Goal: Task Accomplishment & Management: Use online tool/utility

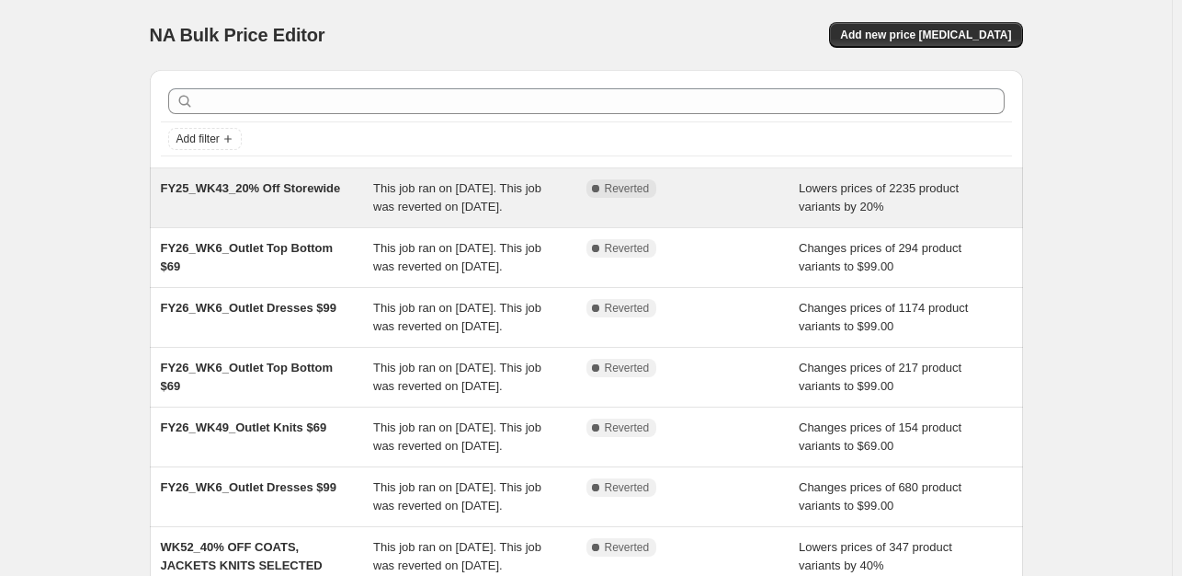
click at [769, 203] on div "Complete Reverted" at bounding box center [693, 197] width 213 height 37
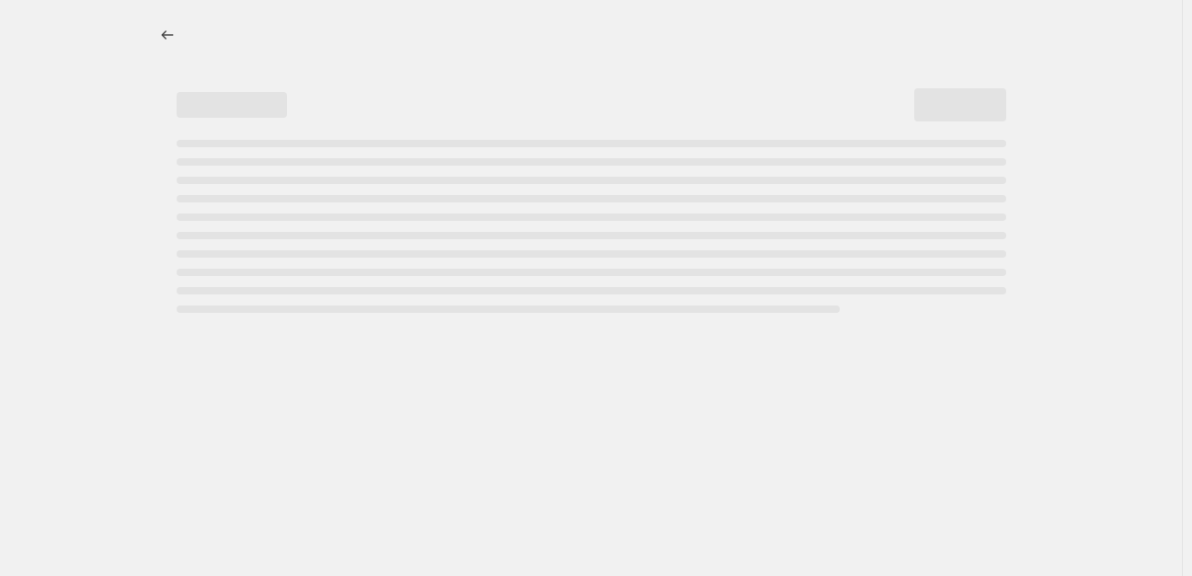
select select "percentage"
select select "tag"
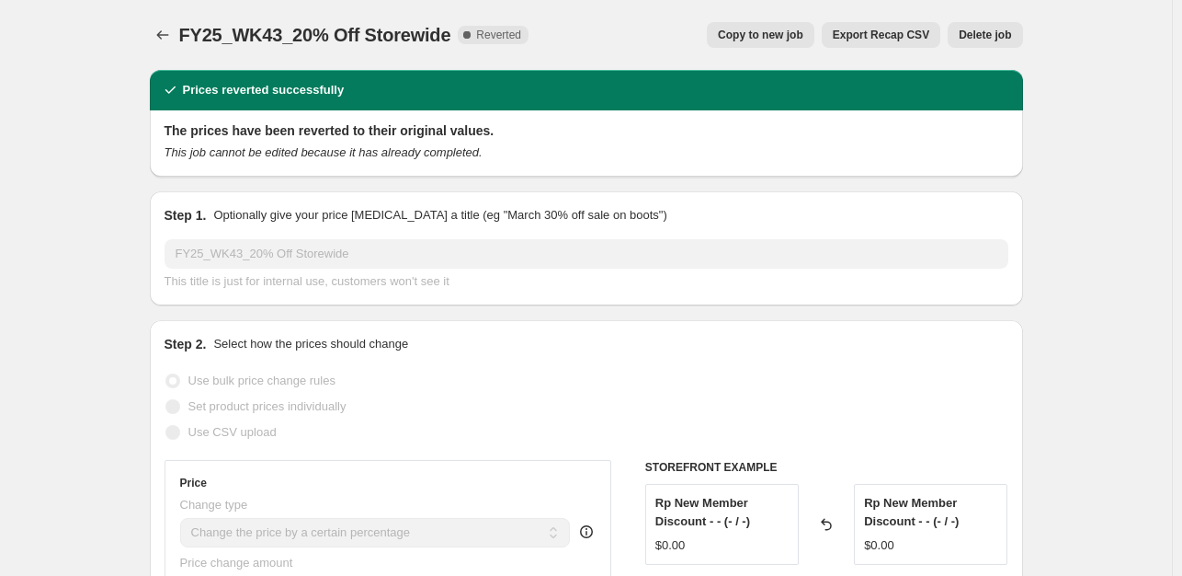
click at [790, 36] on span "Copy to new job" at bounding box center [761, 35] width 86 height 15
select select "percentage"
select select "tag"
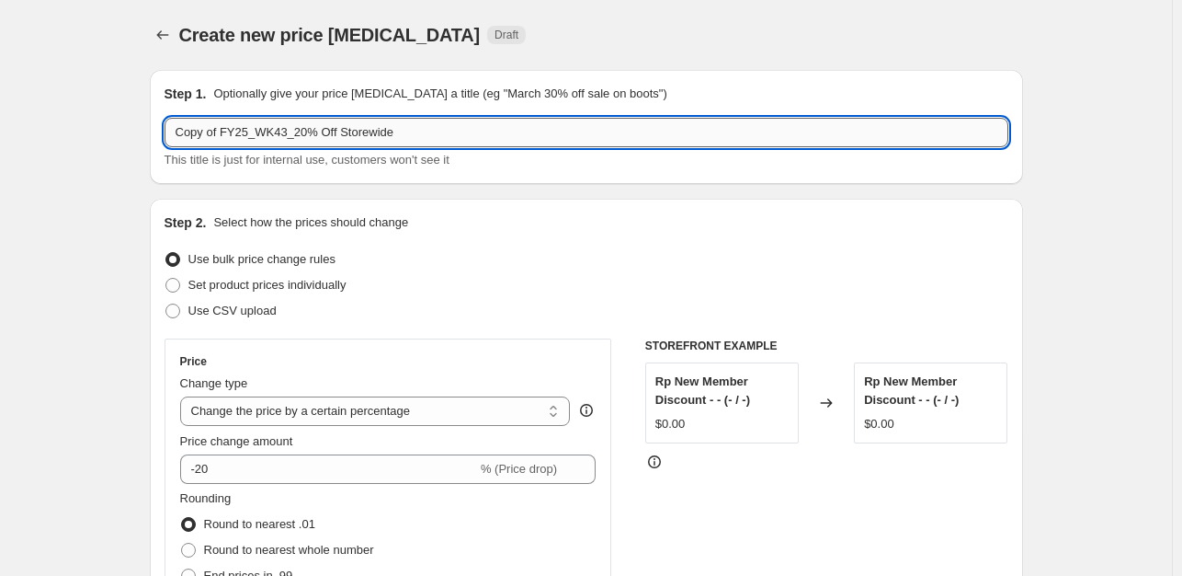
click at [280, 131] on input "Copy of FY25_WK43_20% Off Storewide" at bounding box center [587, 132] width 844 height 29
drag, startPoint x: 224, startPoint y: 135, endPoint x: 32, endPoint y: 133, distance: 192.2
click at [242, 141] on input "FY25_WK43_20% Off Storewide" at bounding box center [587, 132] width 844 height 29
drag, startPoint x: 357, startPoint y: 135, endPoint x: 259, endPoint y: 135, distance: 97.5
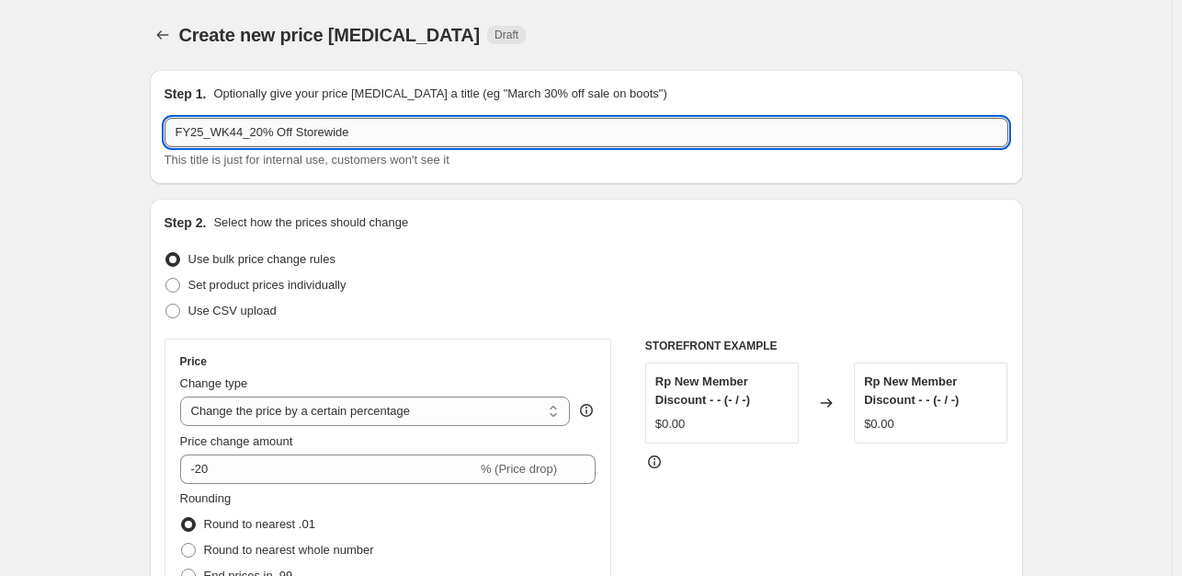
click at [259, 135] on input "FY25_WK44_20% Off Storewide" at bounding box center [587, 132] width 844 height 29
type input "FY25_WK44_20% Off Storewide"
click at [166, 38] on icon "Price change jobs" at bounding box center [163, 35] width 18 height 18
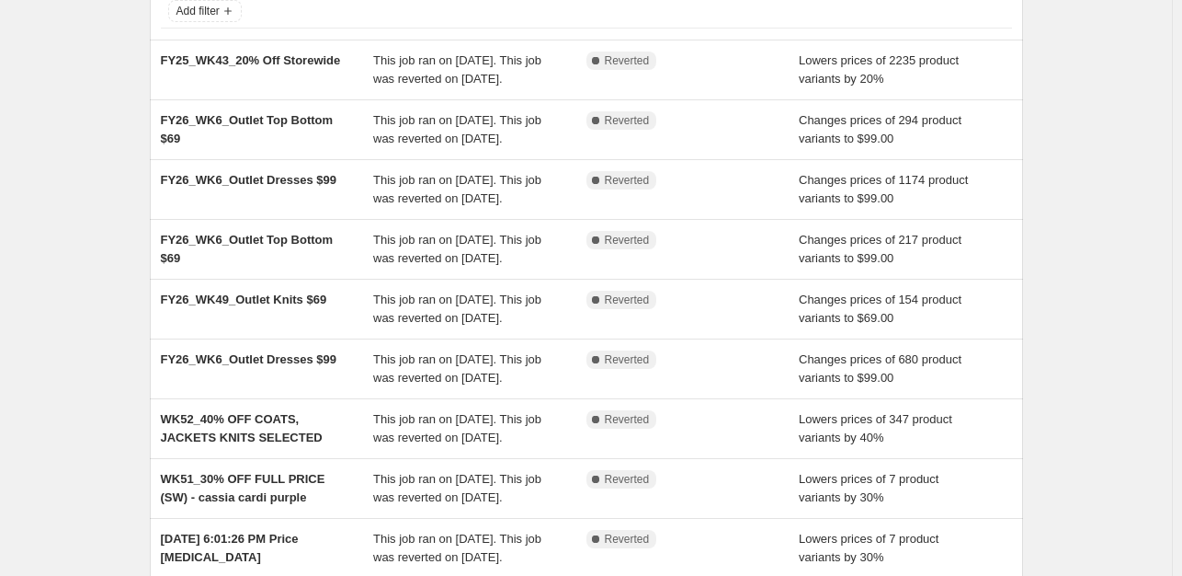
scroll to position [125, 0]
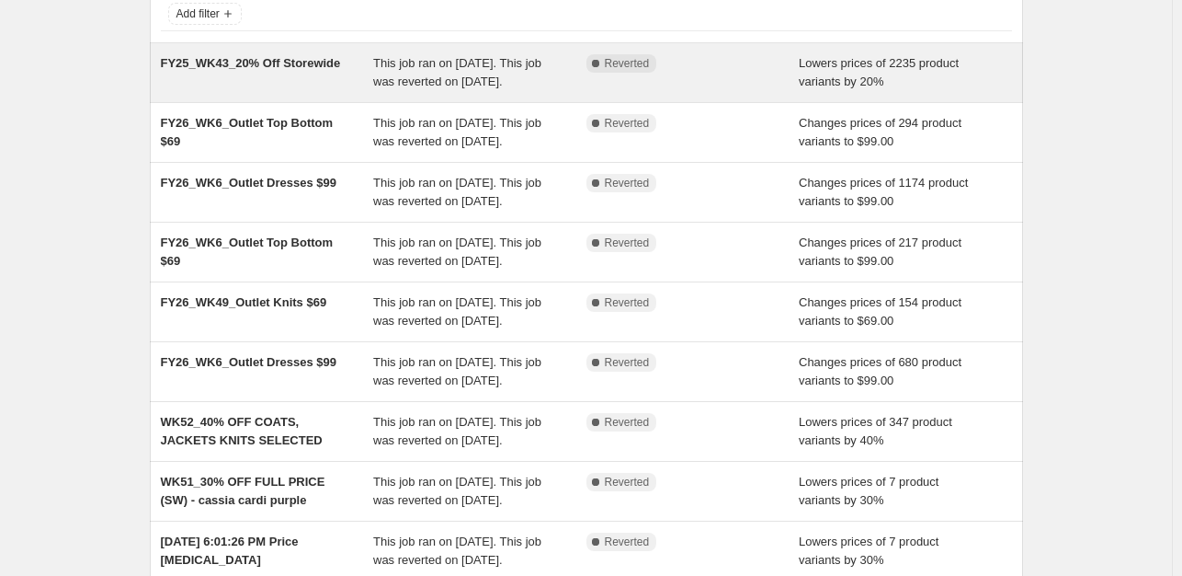
click at [290, 78] on div "FY25_WK43_20% Off Storewide" at bounding box center [267, 72] width 213 height 37
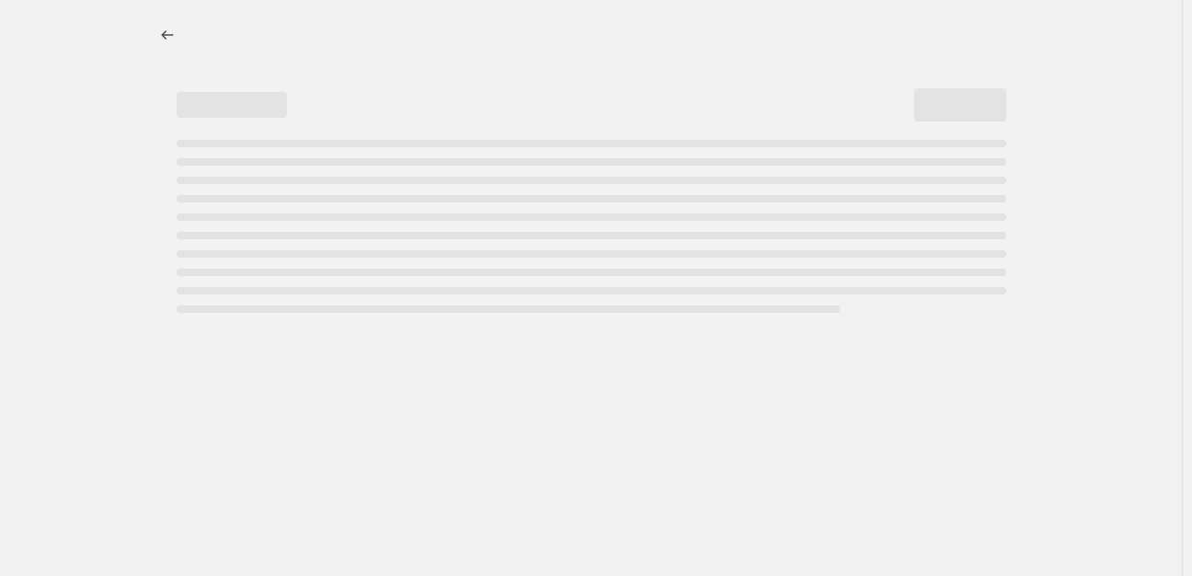
select select "percentage"
select select "tag"
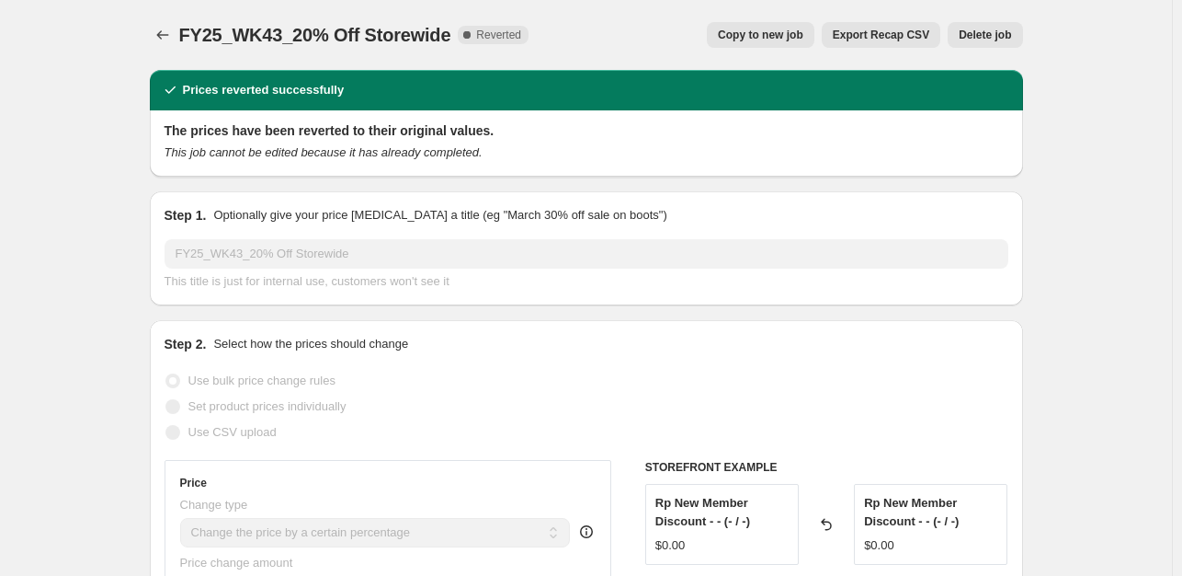
click at [787, 44] on button "Copy to new job" at bounding box center [761, 35] width 108 height 26
select select "percentage"
select select "tag"
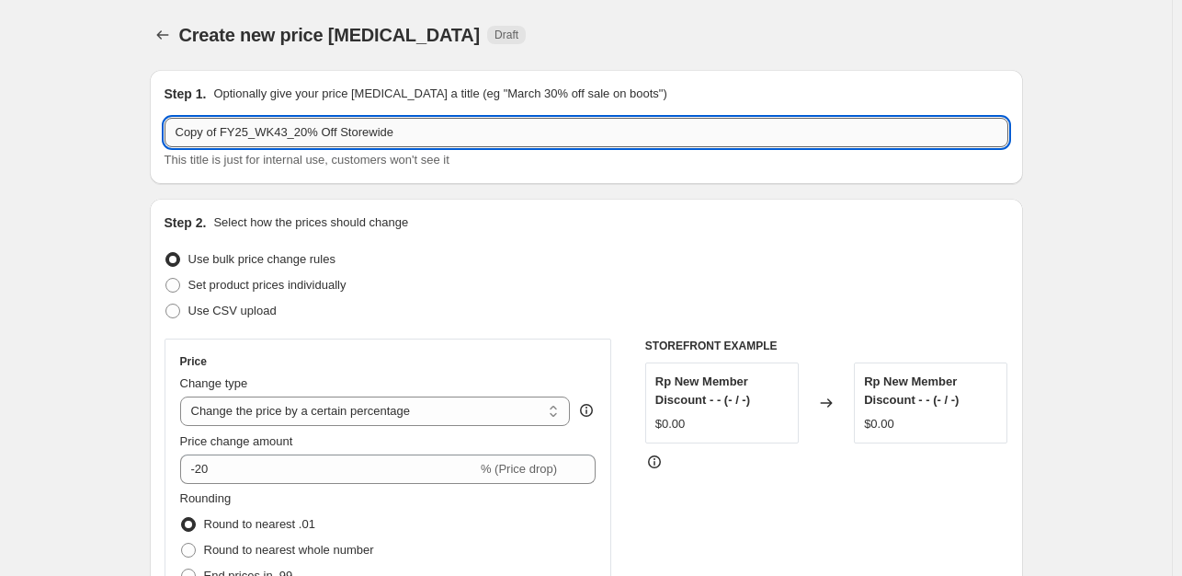
click at [280, 144] on input "Copy of FY25_WK43_20% Off Storewide" at bounding box center [587, 132] width 844 height 29
drag, startPoint x: 288, startPoint y: 141, endPoint x: 131, endPoint y: 126, distance: 157.0
drag, startPoint x: 246, startPoint y: 133, endPoint x: 396, endPoint y: 138, distance: 149.9
click at [396, 138] on input "FY26_WK11_20% Off Storewide" at bounding box center [587, 132] width 844 height 29
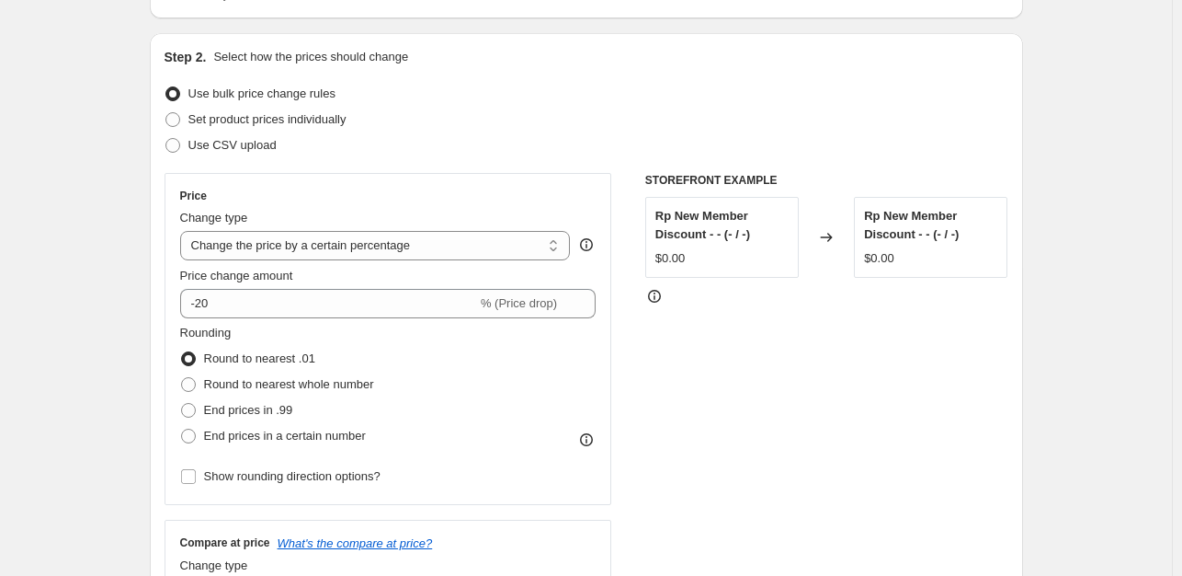
scroll to position [276, 0]
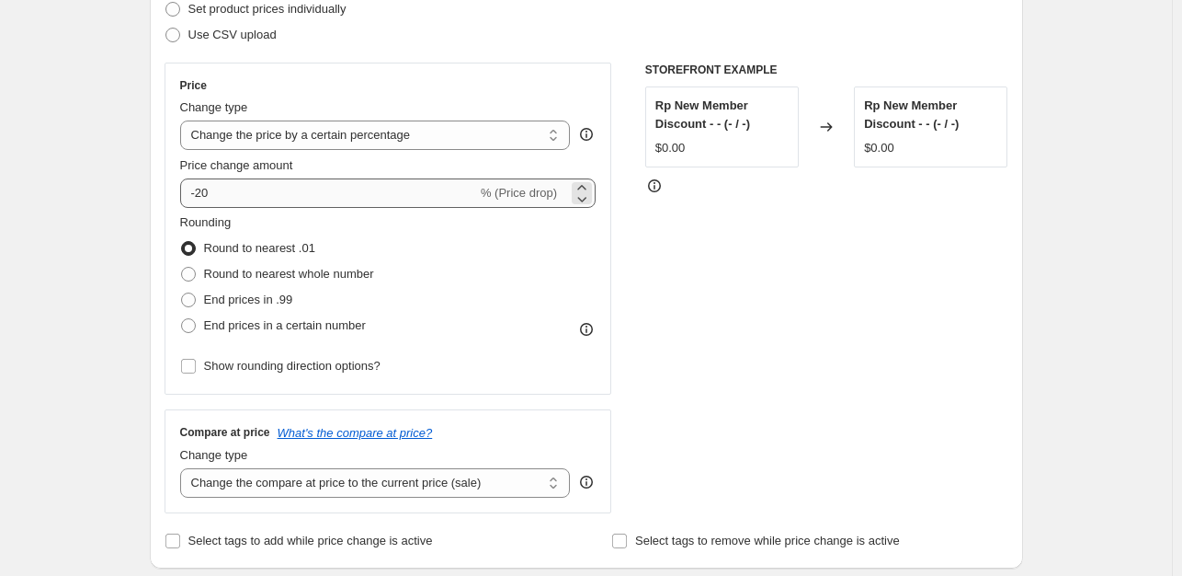
type input "FY26_WK11_30_OFF_Select_Styles"
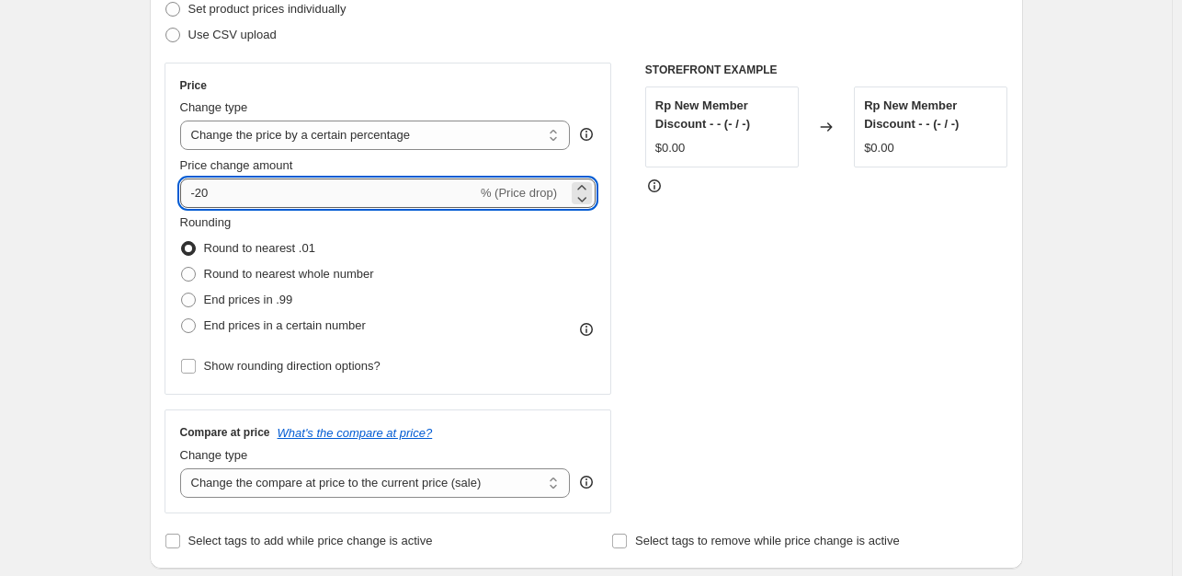
click at [206, 199] on input "-20" at bounding box center [328, 192] width 297 height 29
type input "-30"
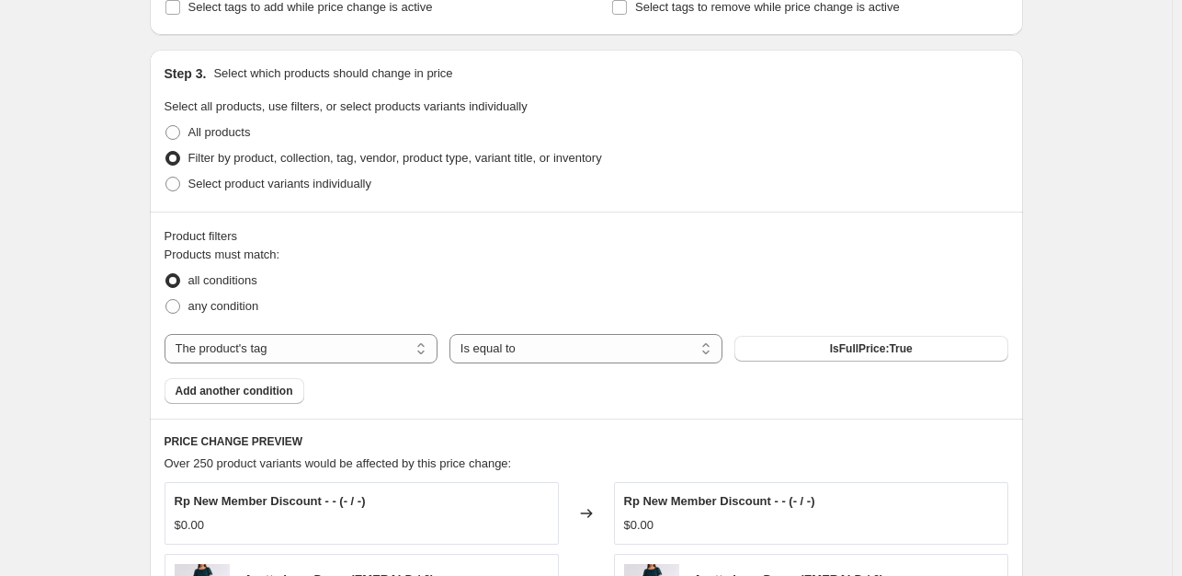
scroll to position [919, 0]
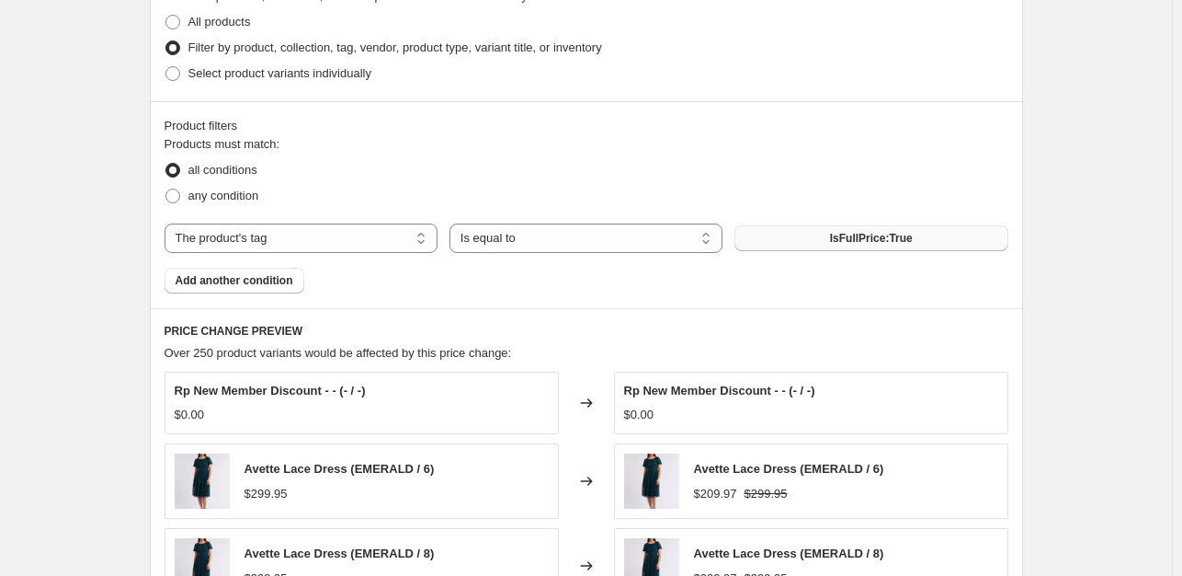
click at [911, 229] on button "IsFullPrice:True" at bounding box center [871, 238] width 273 height 26
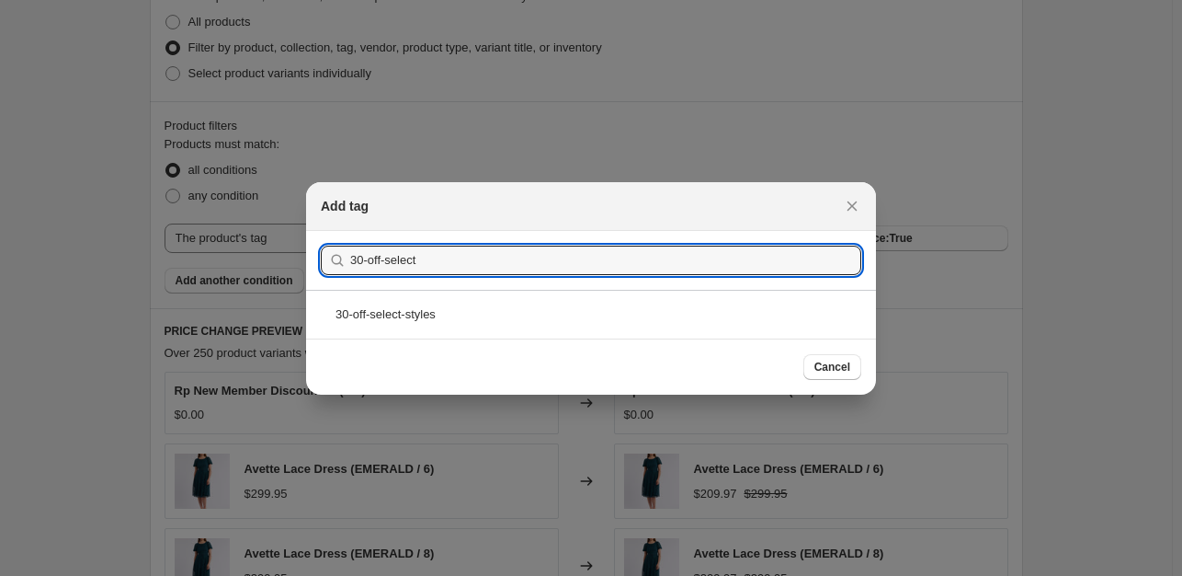
type input "30-off-select"
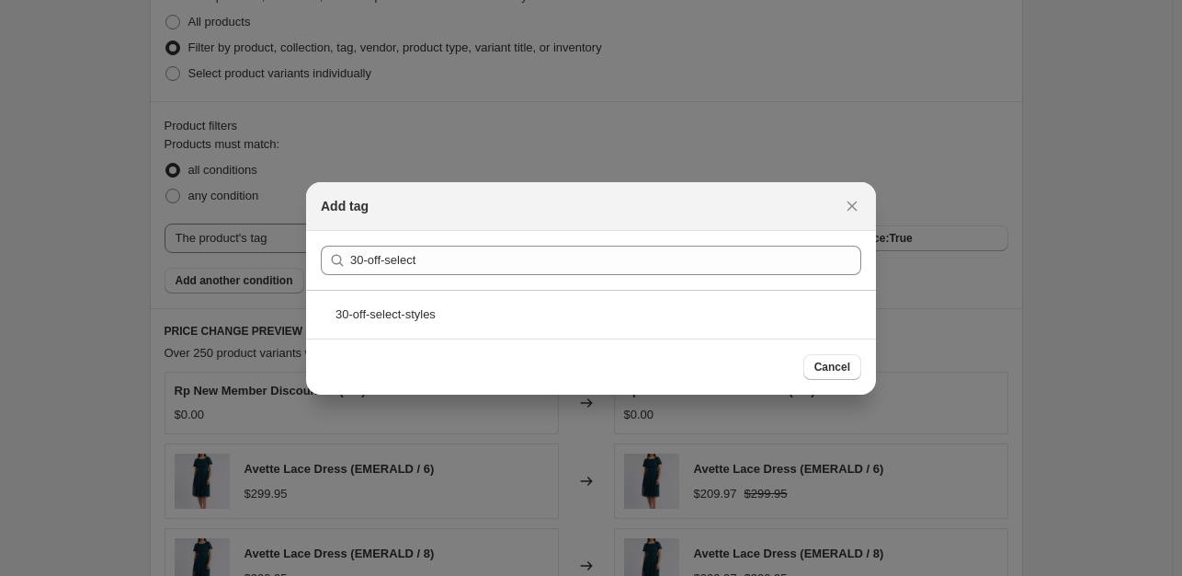
click at [456, 293] on div "30-off-select-styles" at bounding box center [591, 314] width 570 height 49
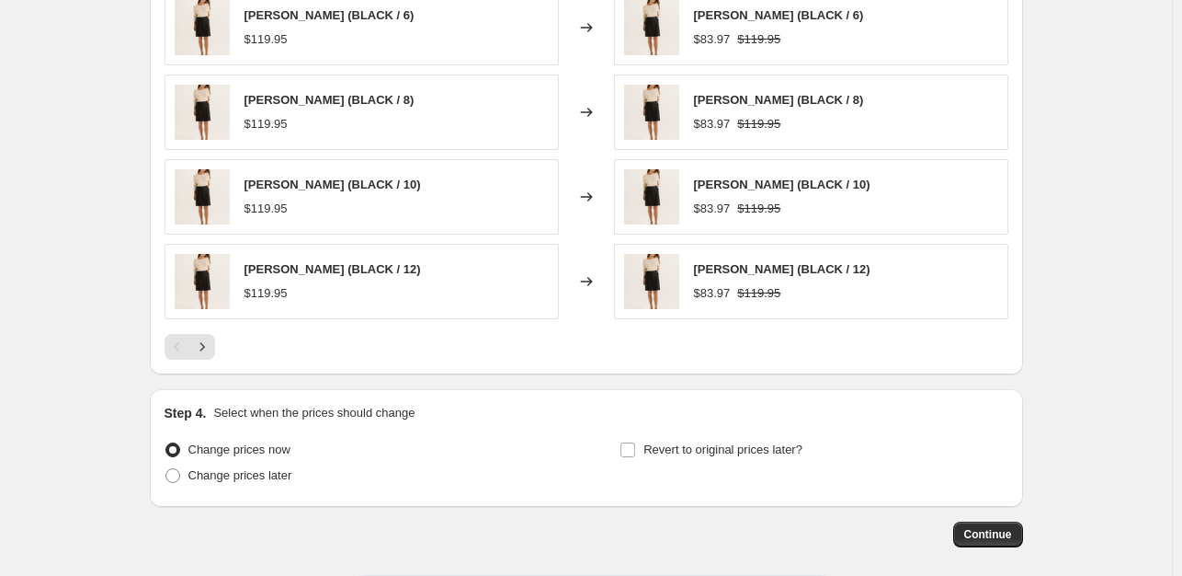
scroll to position [1405, 0]
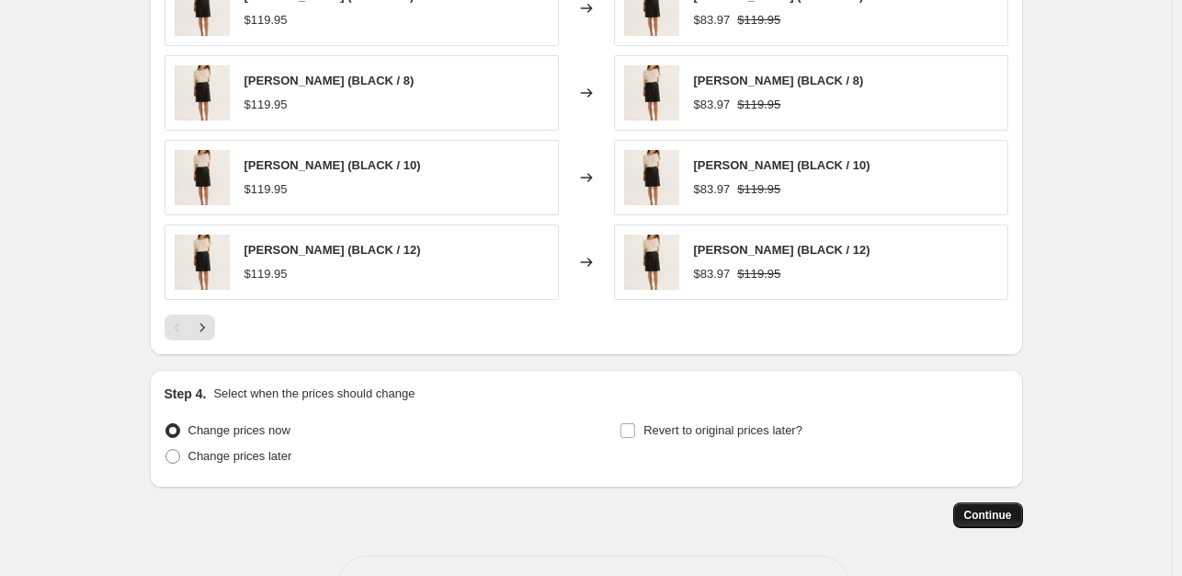
click at [989, 513] on span "Continue" at bounding box center [989, 515] width 48 height 15
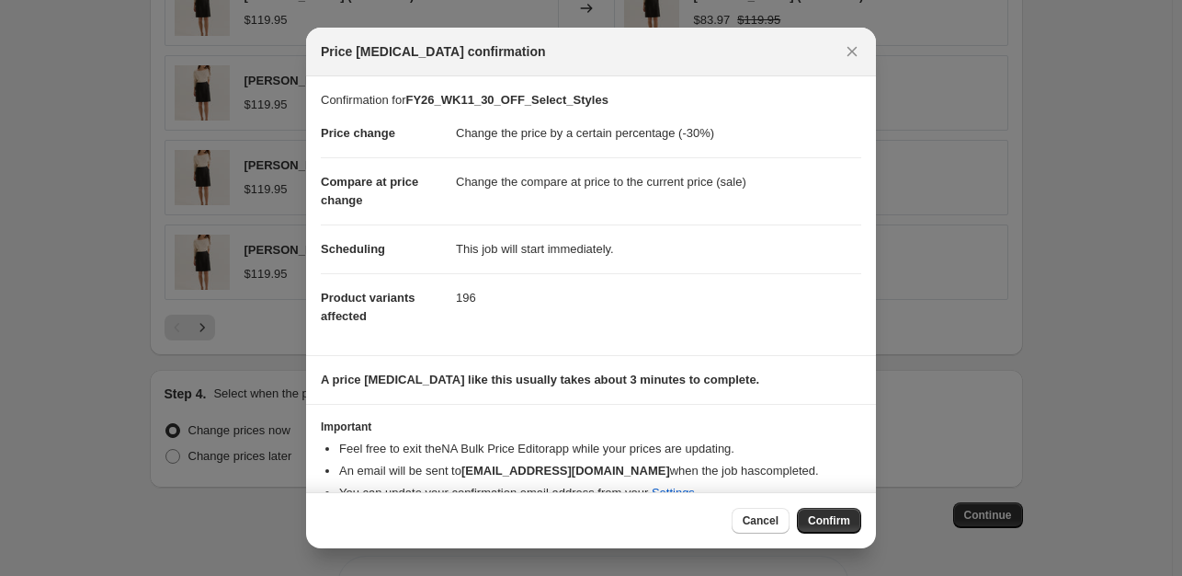
scroll to position [28, 0]
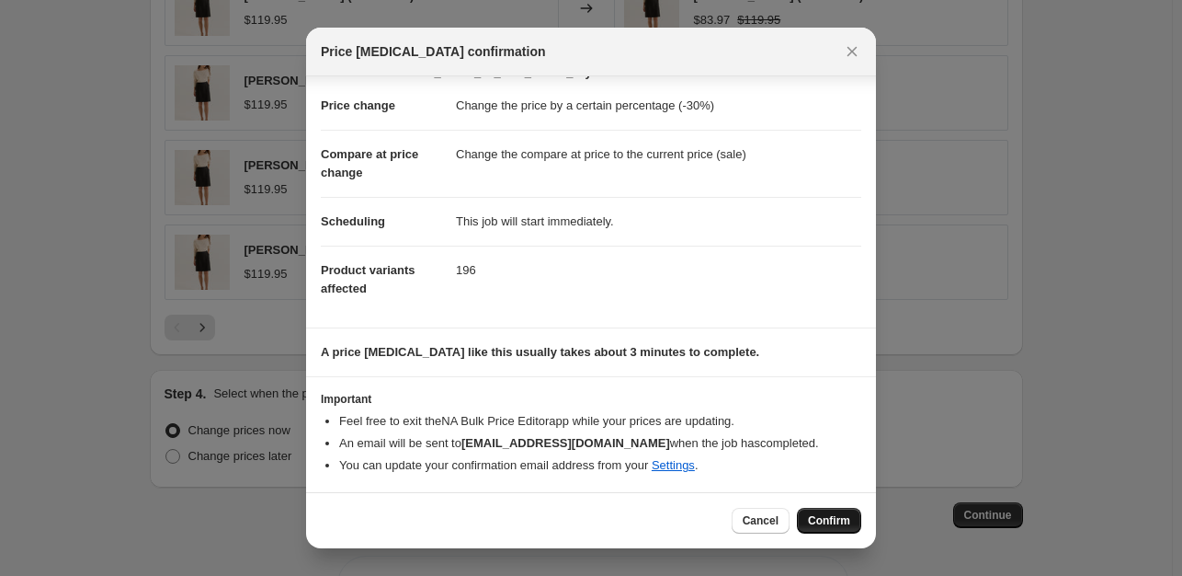
click at [847, 514] on span "Confirm" at bounding box center [829, 520] width 42 height 15
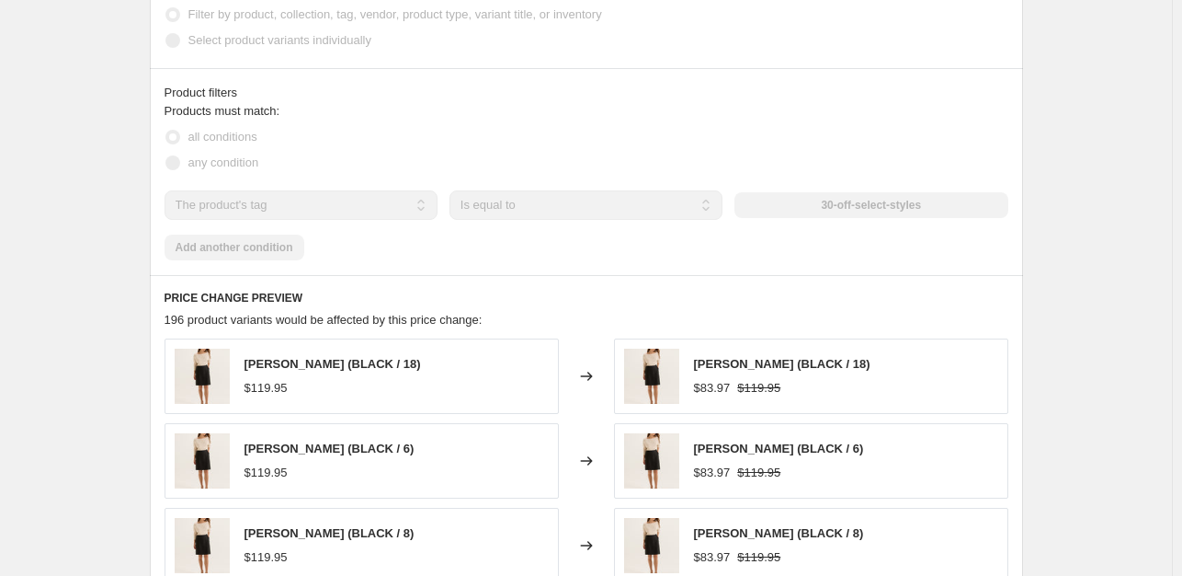
scroll to position [577, 0]
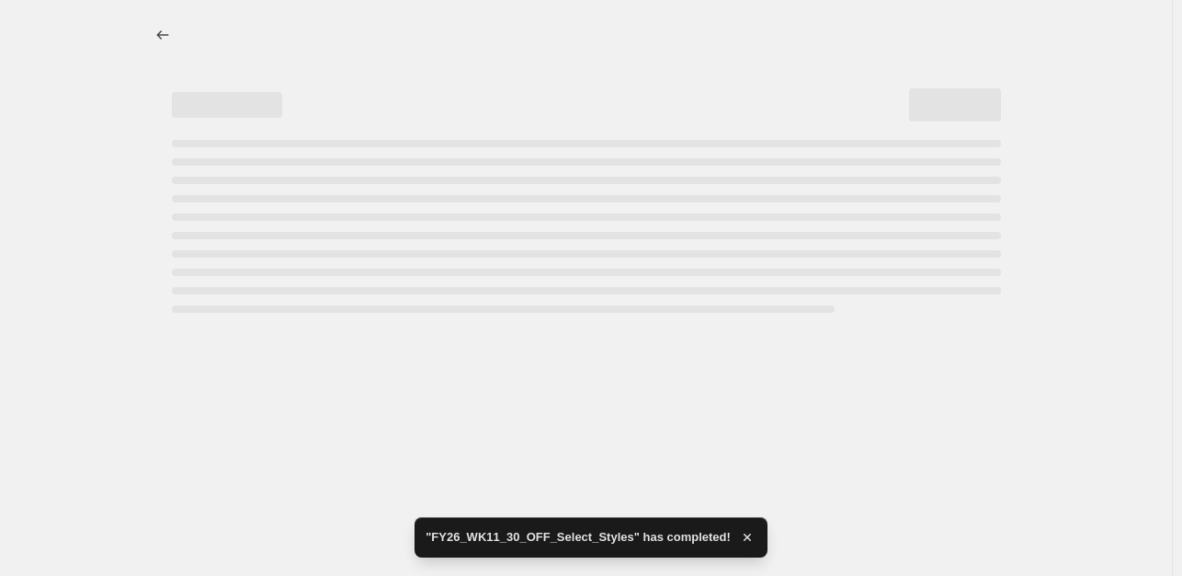
select select "percentage"
select select "tag"
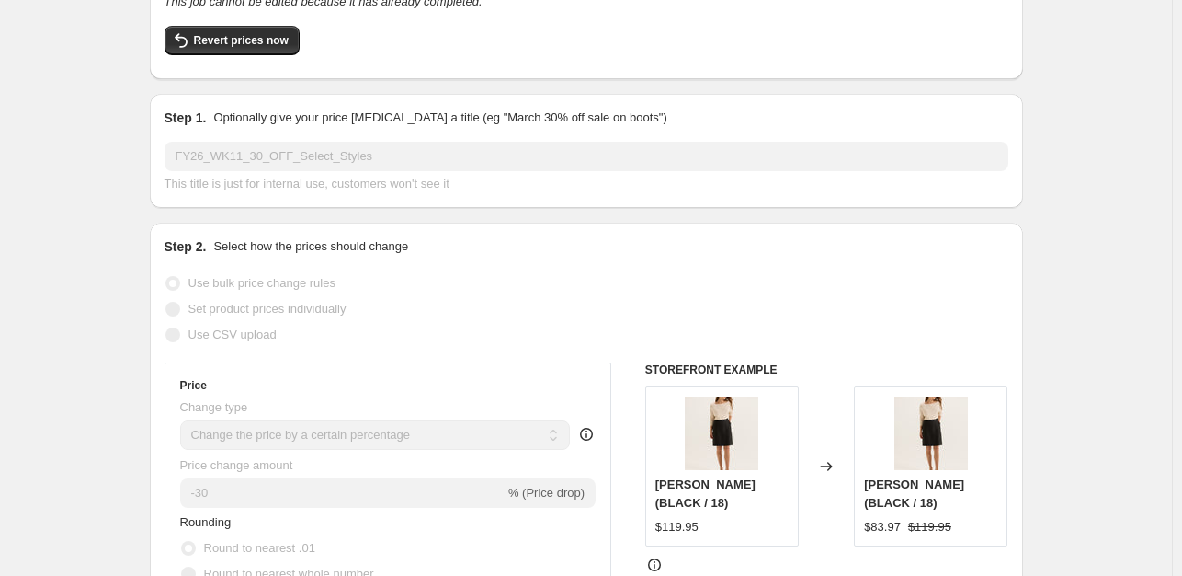
scroll to position [0, 0]
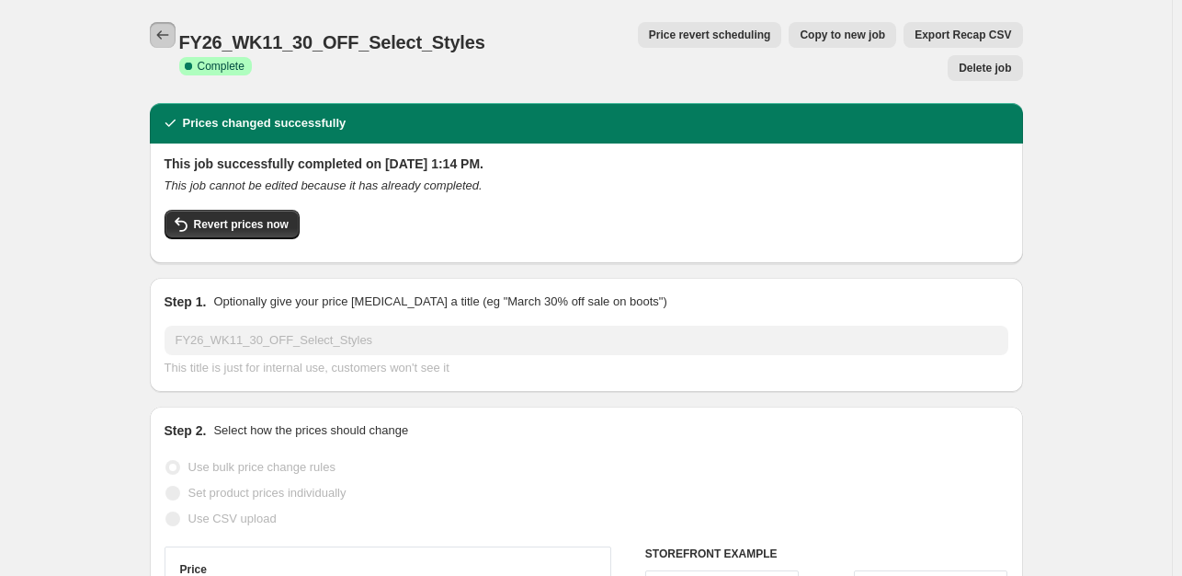
click at [167, 40] on icon "Price change jobs" at bounding box center [163, 35] width 18 height 18
